Goal: Information Seeking & Learning: Learn about a topic

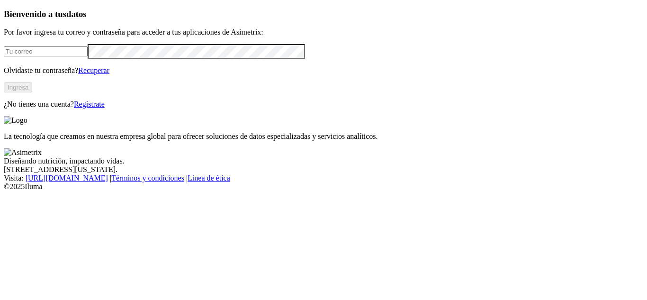
type input "[EMAIL_ADDRESS][DOMAIN_NAME]"
click at [32, 92] on button "Ingresa" at bounding box center [18, 87] width 28 height 10
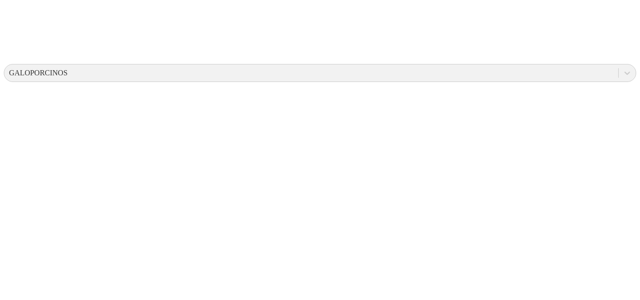
scroll to position [27, 0]
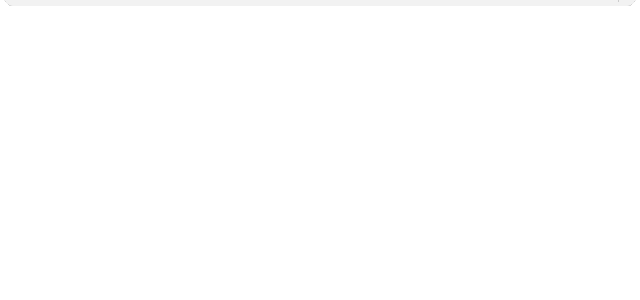
scroll to position [393, 0]
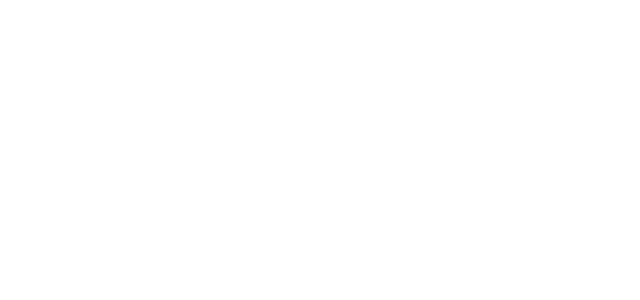
scroll to position [392, 0]
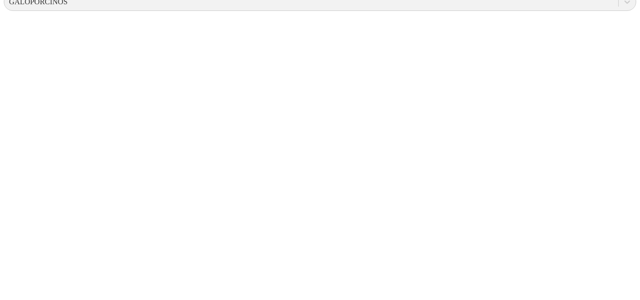
drag, startPoint x: 90, startPoint y: 174, endPoint x: 247, endPoint y: 194, distance: 157.6
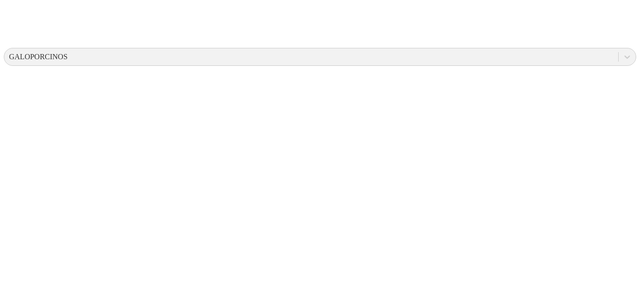
scroll to position [396, 0]
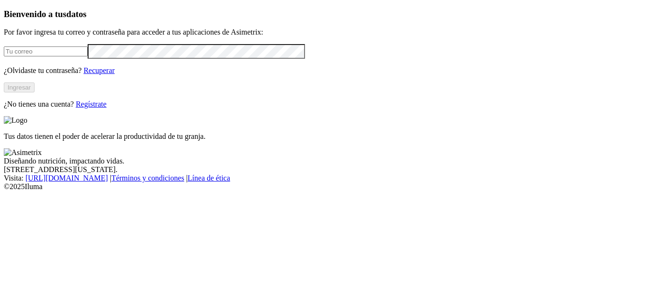
type input "[EMAIL_ADDRESS][DOMAIN_NAME]"
click at [35, 92] on button "Ingresar" at bounding box center [19, 87] width 31 height 10
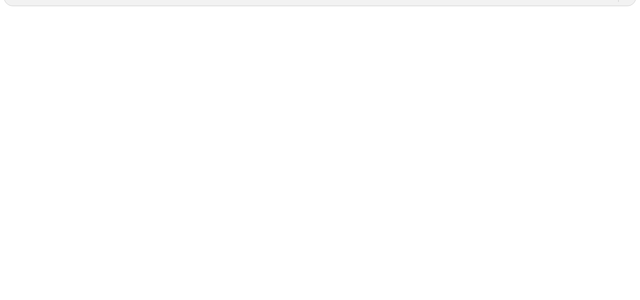
scroll to position [393, 0]
